Goal: Transaction & Acquisition: Download file/media

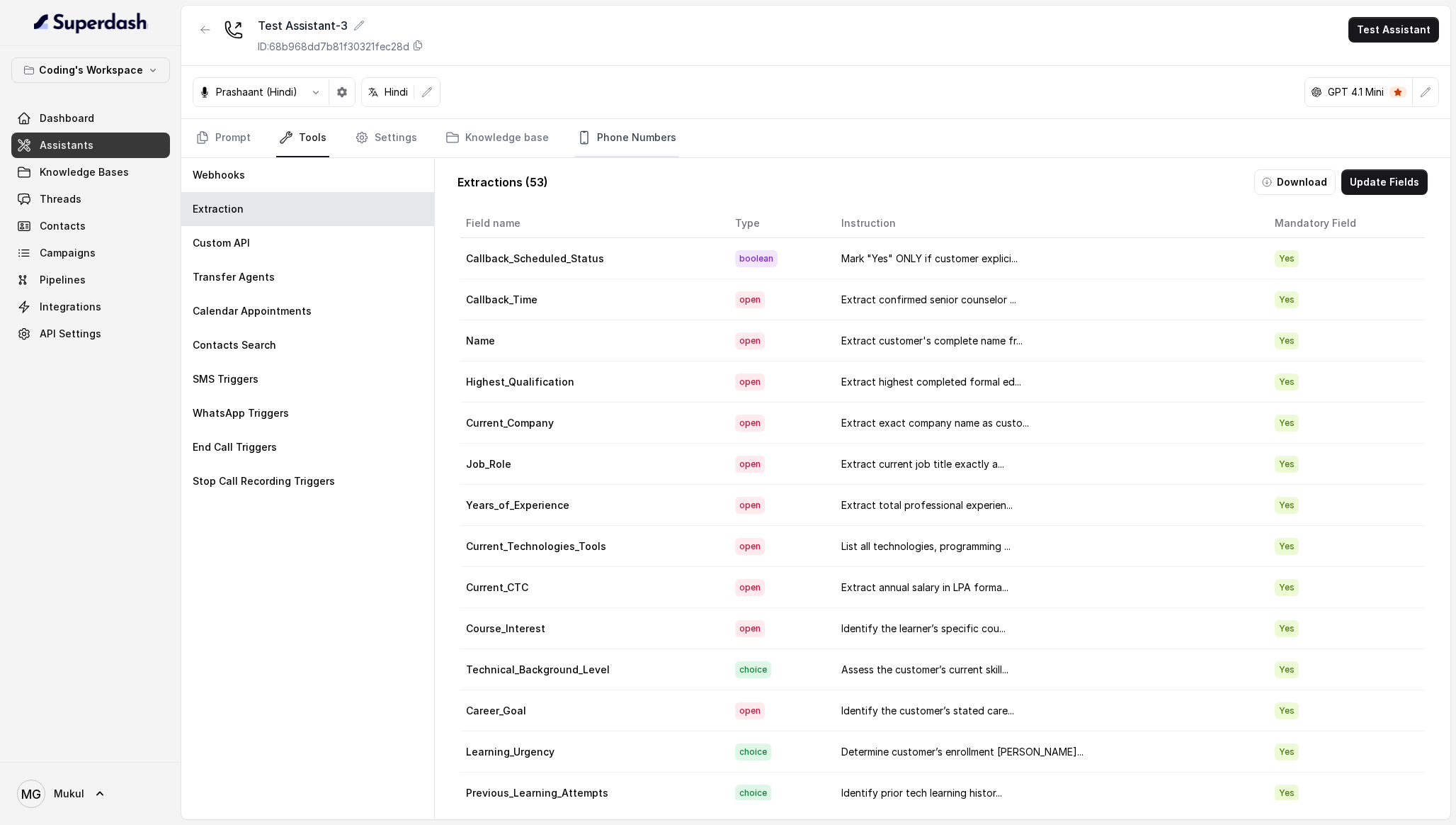
click at [602, 140] on link "Phone Numbers" at bounding box center [627, 138] width 105 height 38
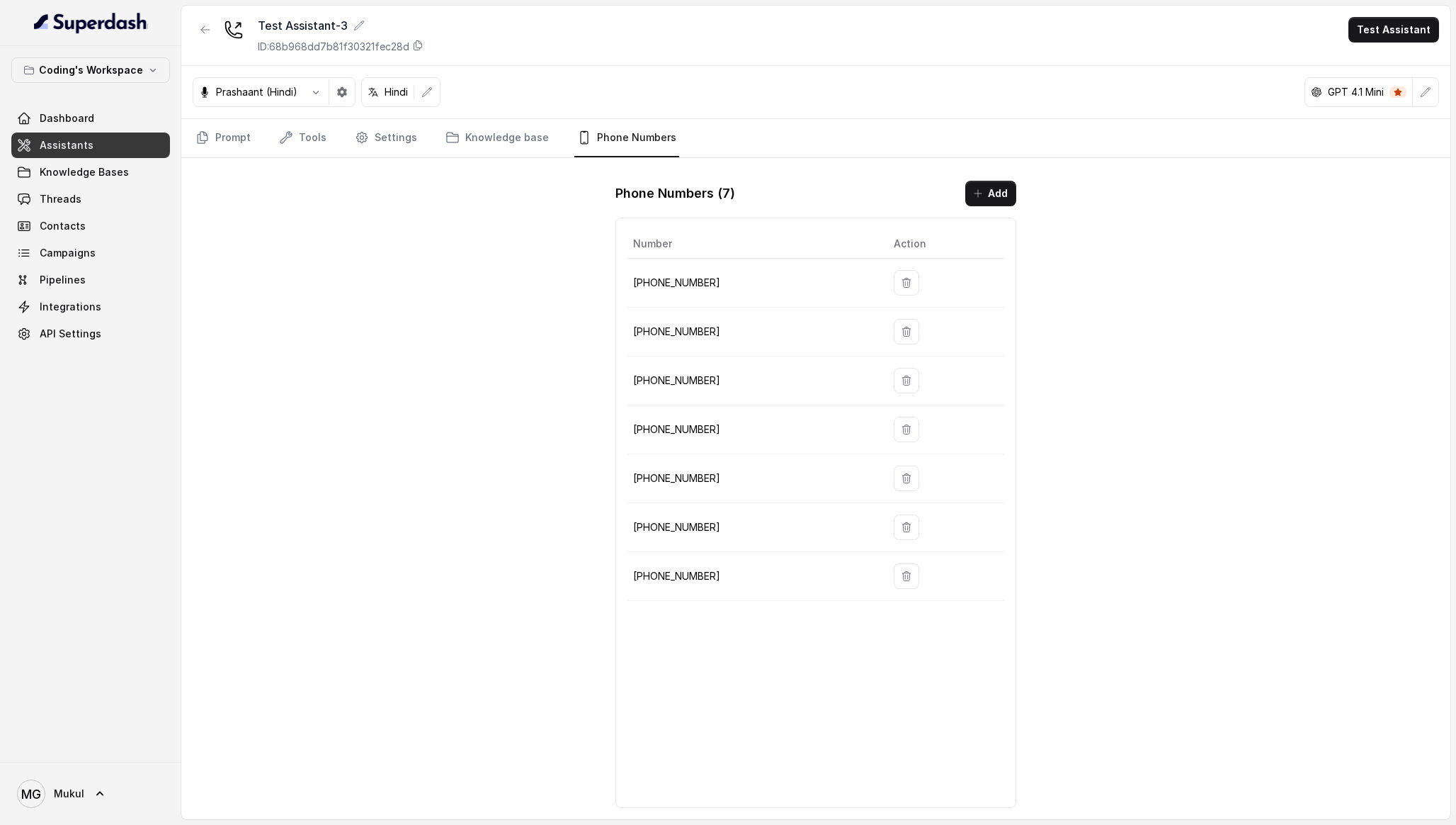
drag, startPoint x: 627, startPoint y: 270, endPoint x: 921, endPoint y: 572, distance: 421.5
click at [921, 572] on div "Number Action [PHONE_NUMBER] [PHONE_NUMBER] [PHONE_NUMBER] [PHONE_NUMBER] [PHON…" at bounding box center [816, 512] width 400 height 590
click at [446, 266] on div "Test Assistant-3 ID: 68b968dd7b81f30321fec28d Test Assistant [PERSON_NAME] (Hin…" at bounding box center [816, 412] width 1270 height 813
click at [287, 143] on icon "Tabs" at bounding box center [286, 137] width 15 height 15
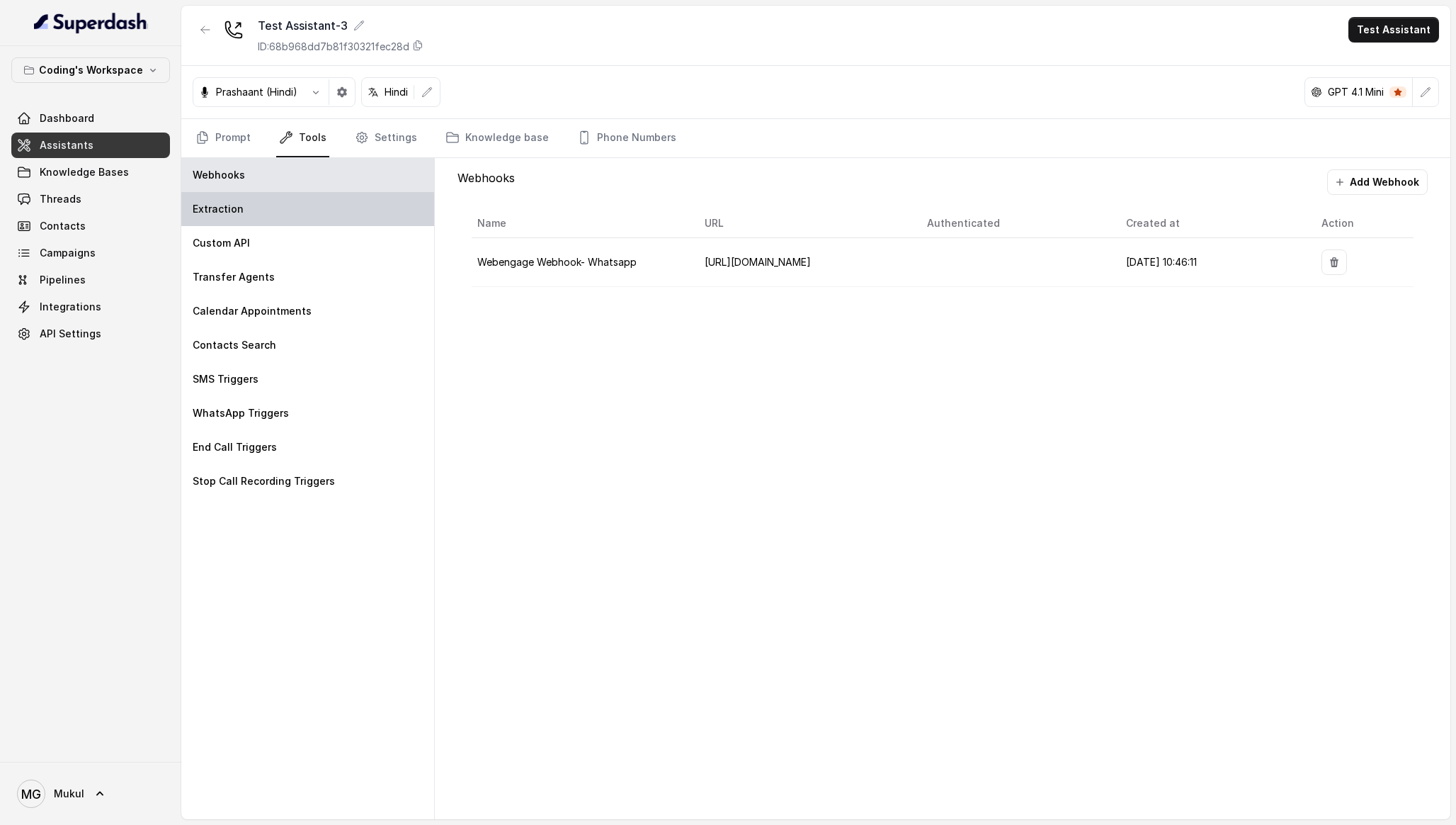
click at [272, 212] on div "Extraction" at bounding box center [307, 208] width 253 height 34
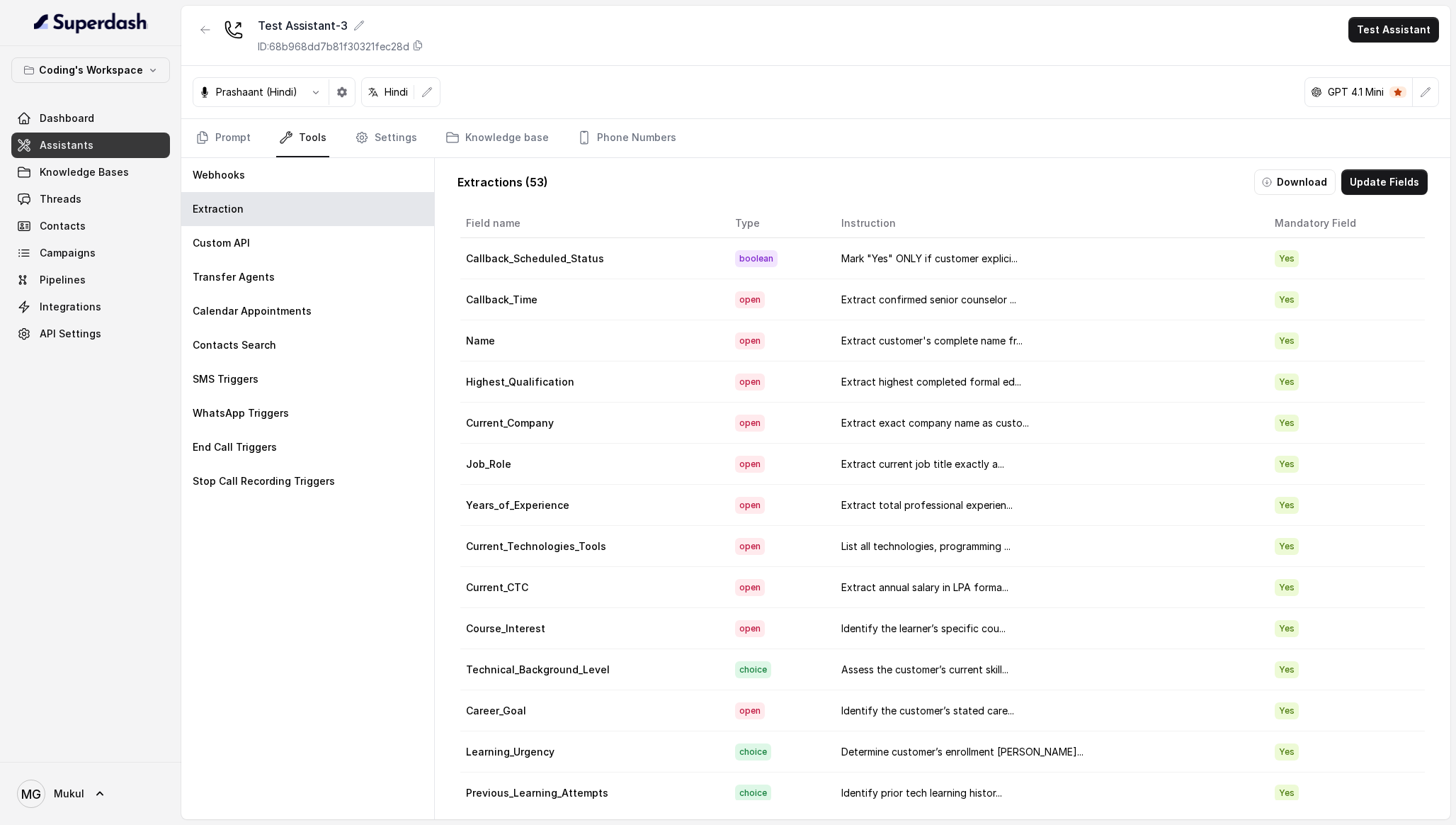
click at [1266, 177] on button "Download" at bounding box center [1295, 182] width 82 height 25
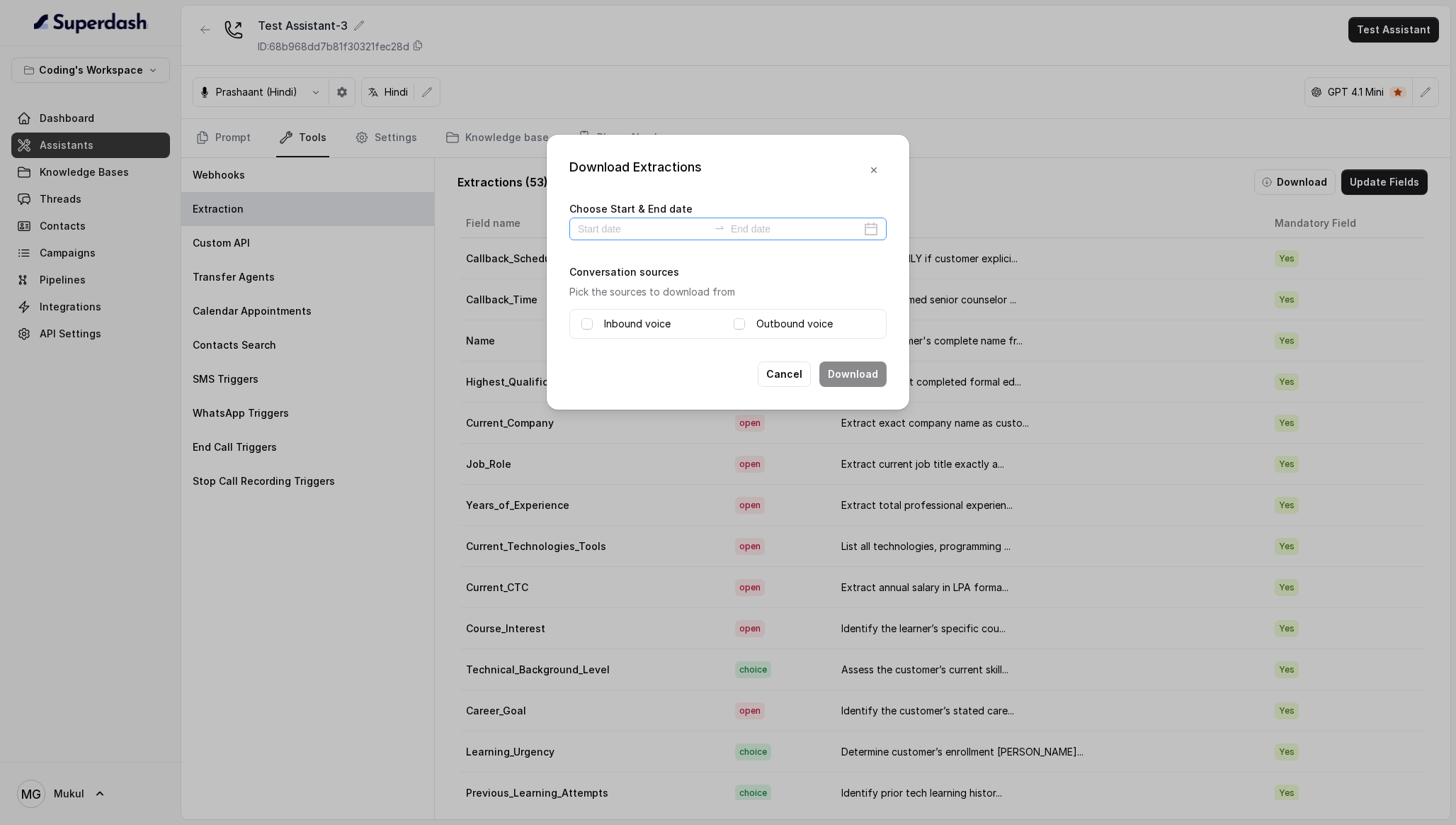
click at [676, 218] on div at bounding box center [728, 228] width 317 height 23
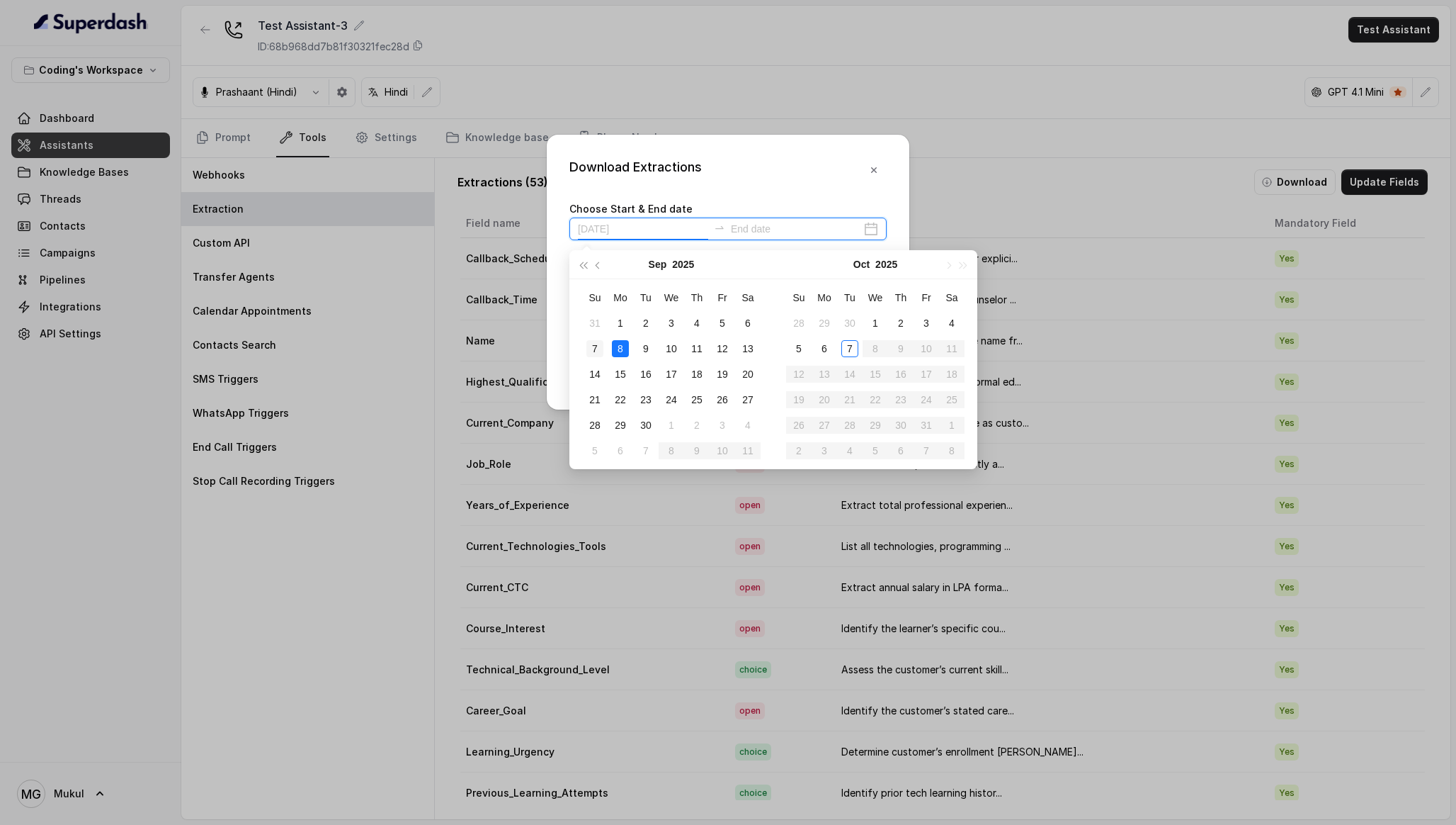
type input "[DATE]"
click at [599, 347] on div "7" at bounding box center [595, 348] width 17 height 17
type input "[DATE]"
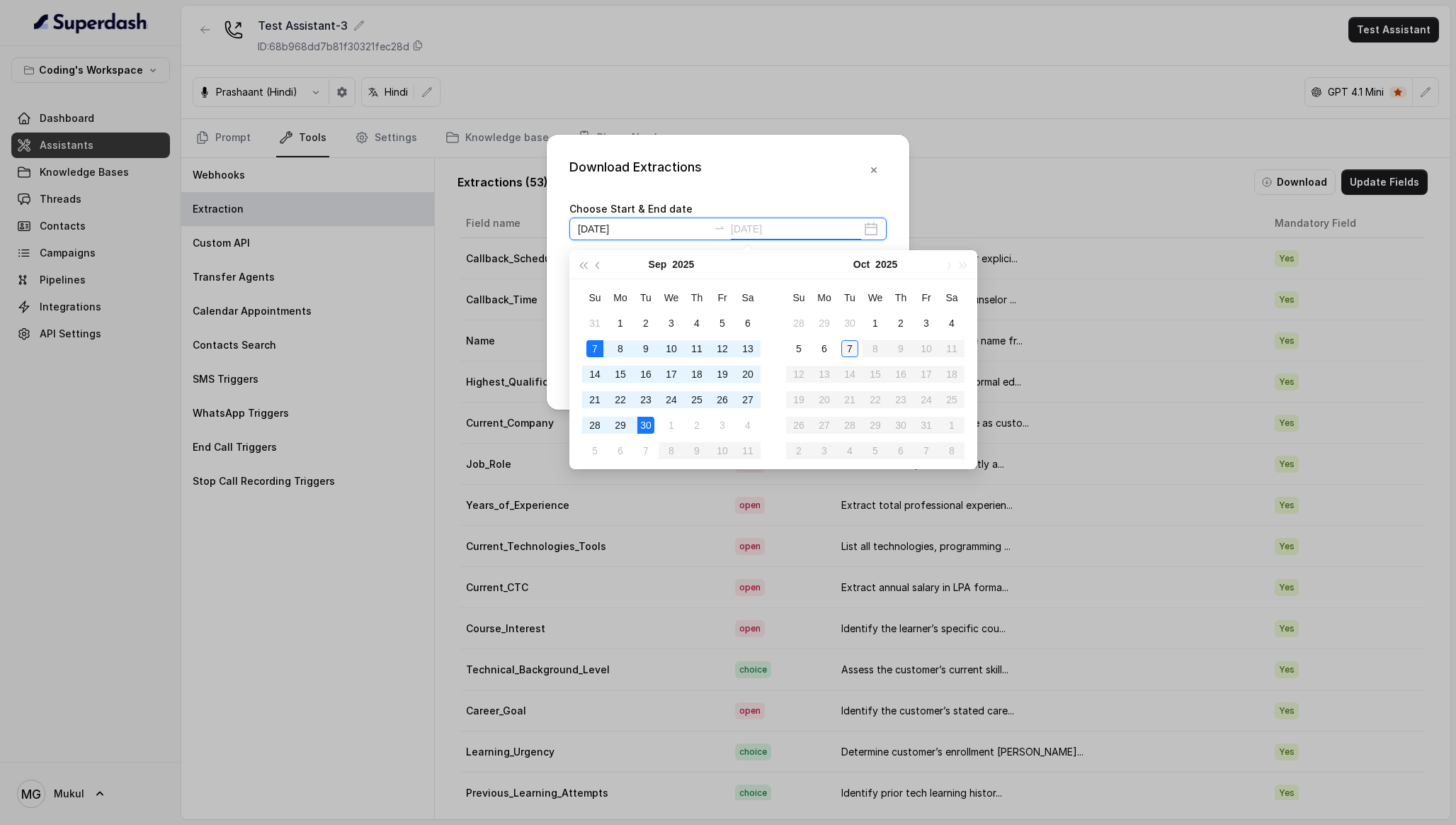
type input "[DATE]"
click at [844, 355] on div "7" at bounding box center [849, 348] width 17 height 17
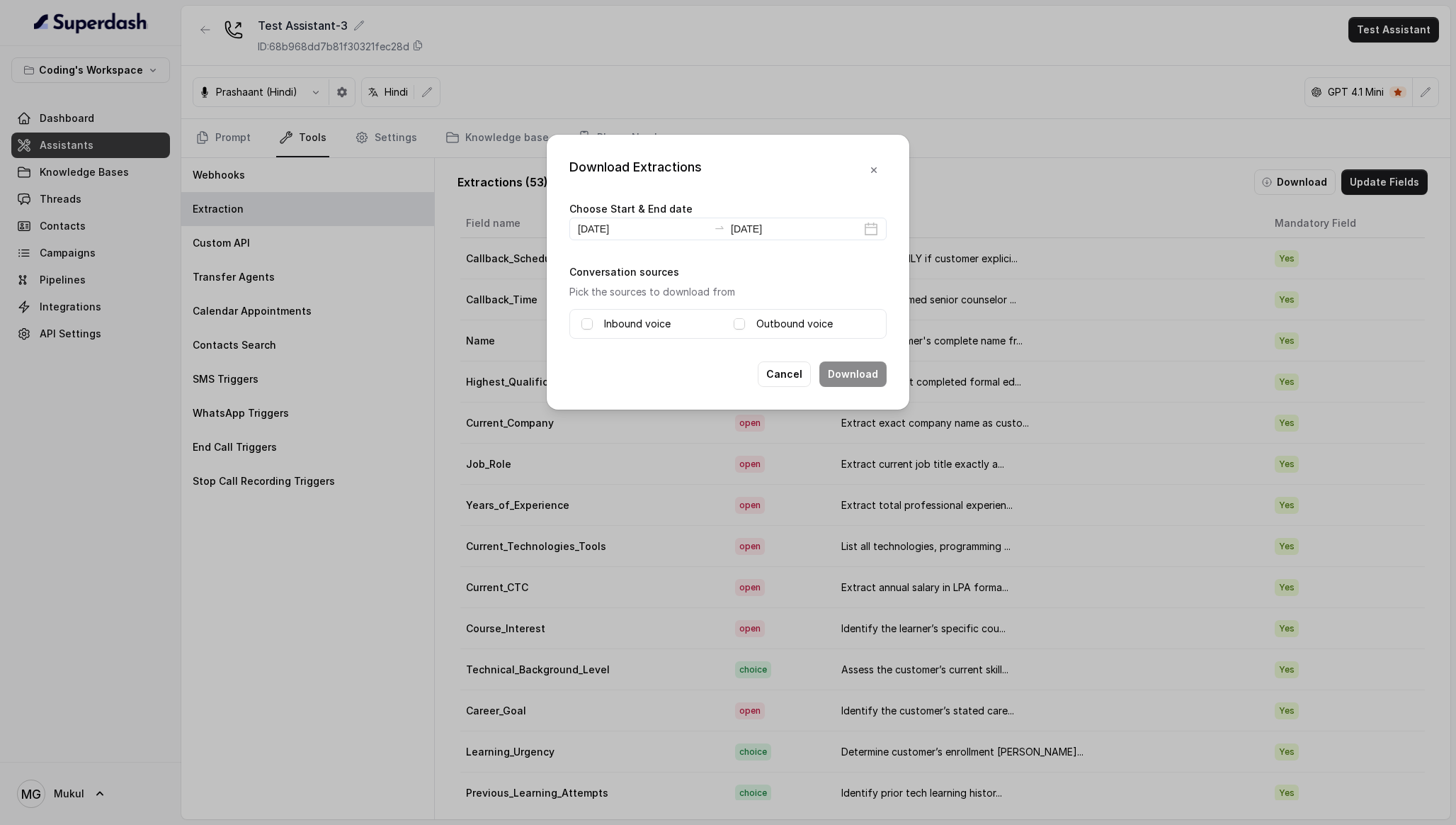
click at [586, 326] on span at bounding box center [587, 324] width 11 height 11
click at [744, 325] on span at bounding box center [739, 324] width 11 height 11
click at [846, 373] on button "Download" at bounding box center [853, 374] width 67 height 25
